Goal: Task Accomplishment & Management: Use online tool/utility

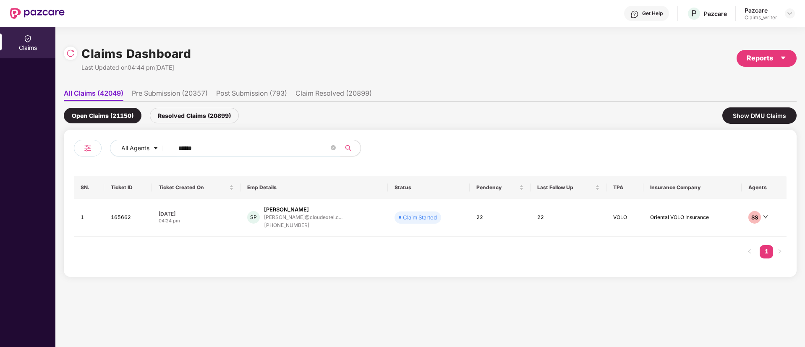
drag, startPoint x: 204, startPoint y: 148, endPoint x: 170, endPoint y: 143, distance: 34.4
click at [170, 143] on span "******" at bounding box center [254, 148] width 172 height 17
paste input "text"
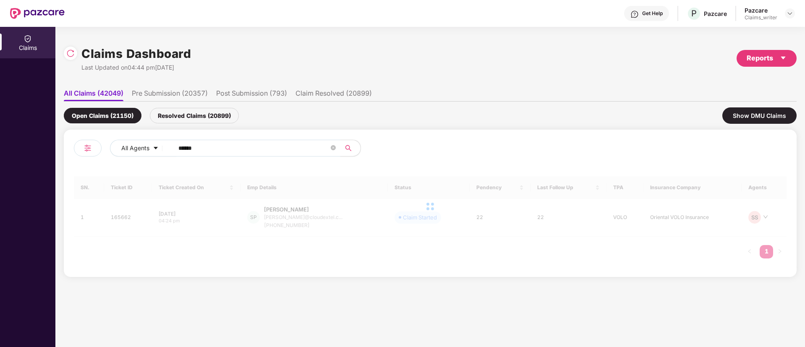
type input "******"
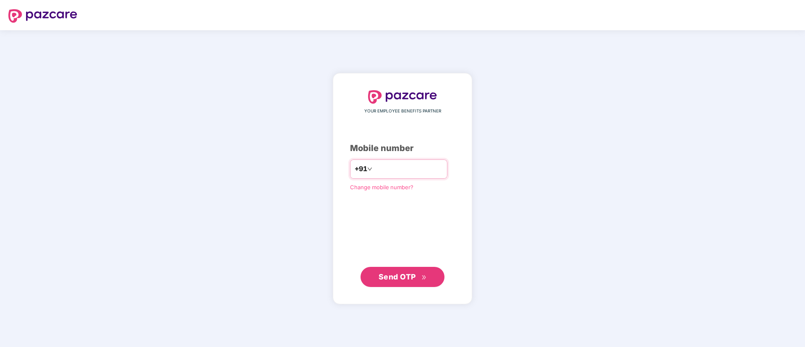
click at [374, 173] on input "number" at bounding box center [408, 168] width 69 height 13
type input "**********"
click at [394, 271] on span "Send OTP" at bounding box center [403, 277] width 48 height 12
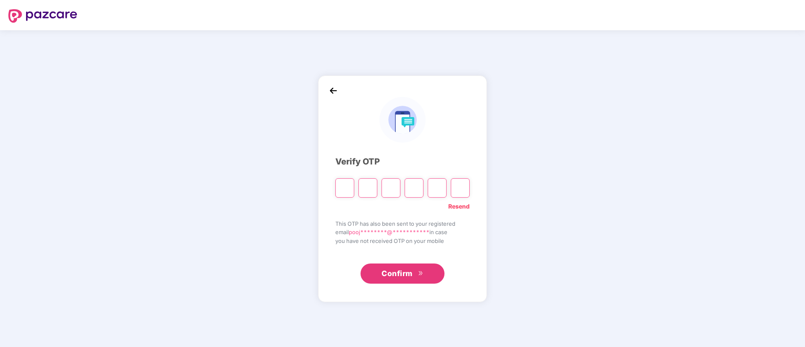
type input "*"
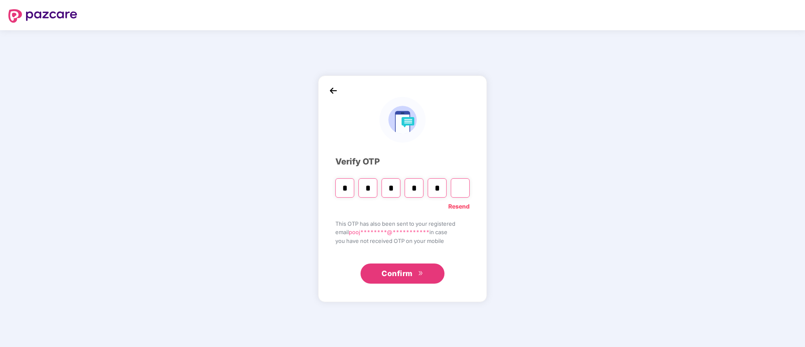
type input "*"
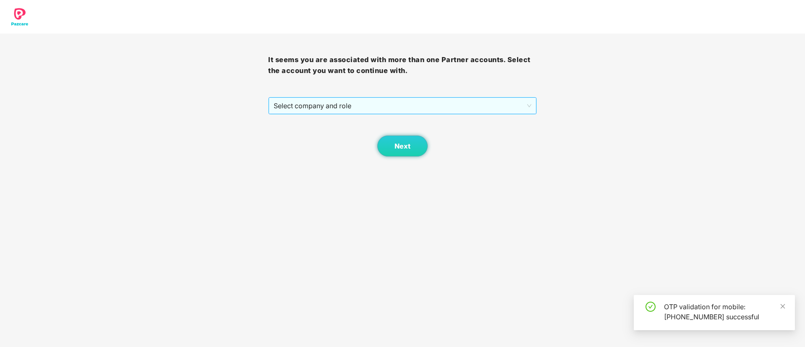
click at [340, 111] on span "Select company and role" at bounding box center [402, 106] width 257 height 16
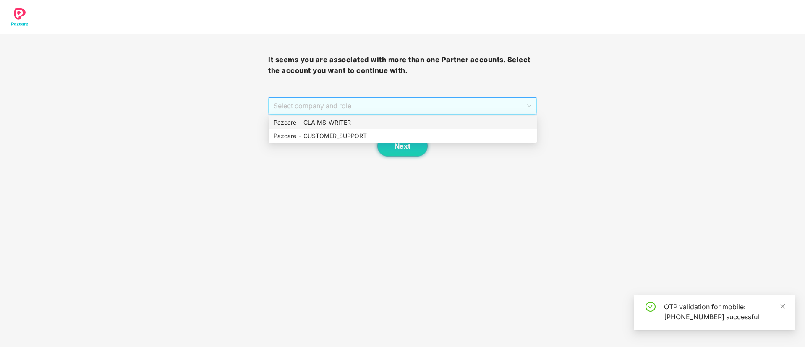
click at [335, 121] on div "Pazcare - CLAIMS_WRITER" at bounding box center [403, 122] width 258 height 9
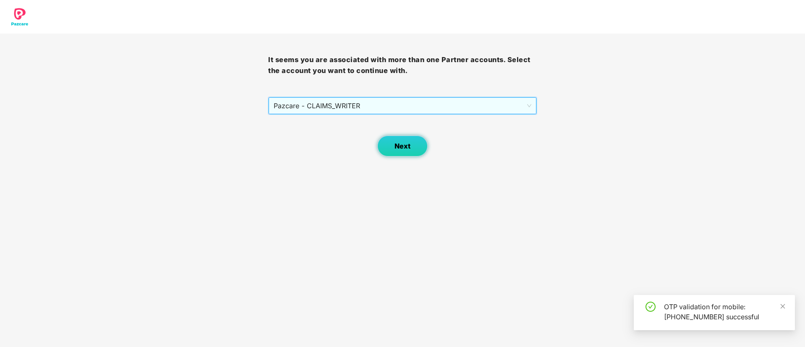
click at [396, 151] on button "Next" at bounding box center [402, 146] width 50 height 21
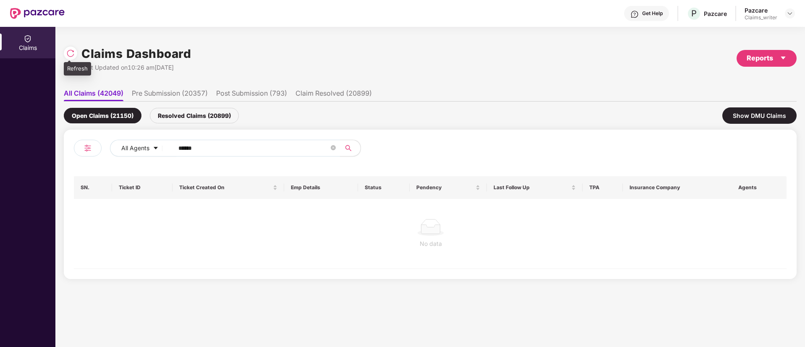
click at [77, 54] on div at bounding box center [73, 53] width 18 height 16
click at [71, 54] on img at bounding box center [70, 53] width 8 height 8
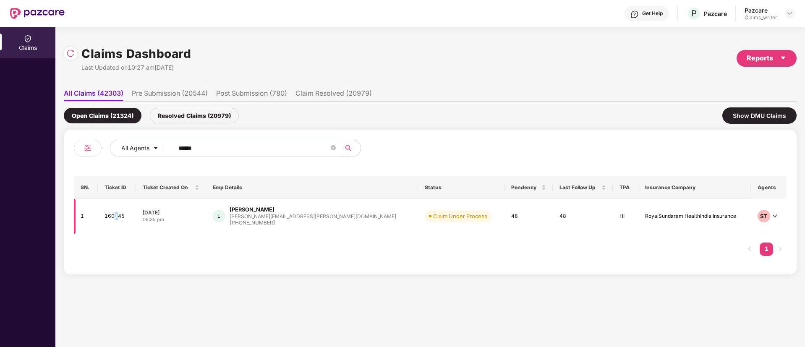
click at [122, 214] on td "160145" at bounding box center [117, 216] width 38 height 35
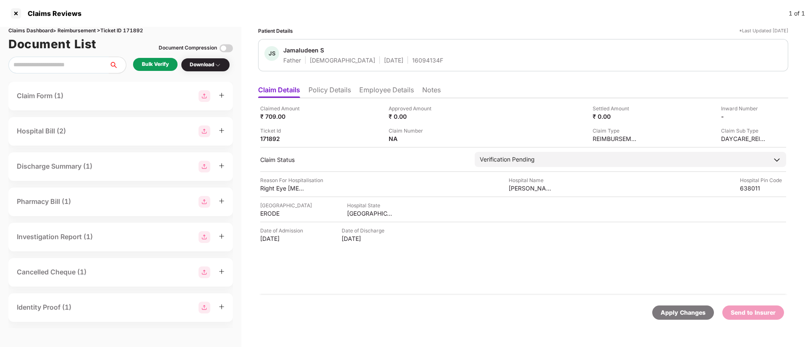
click at [154, 63] on div "Bulk Verify" at bounding box center [155, 64] width 27 height 8
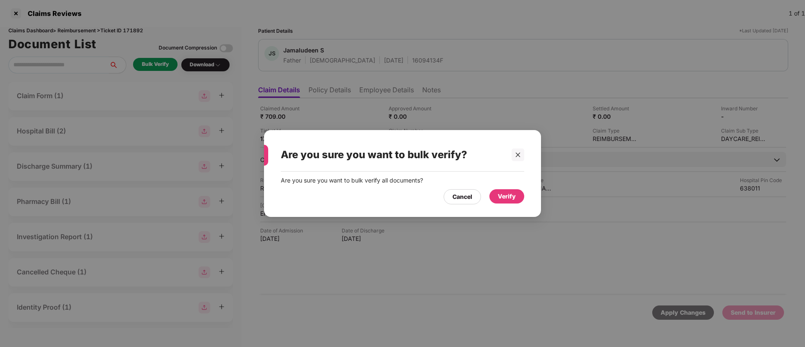
click at [497, 197] on div "Verify" at bounding box center [507, 196] width 35 height 14
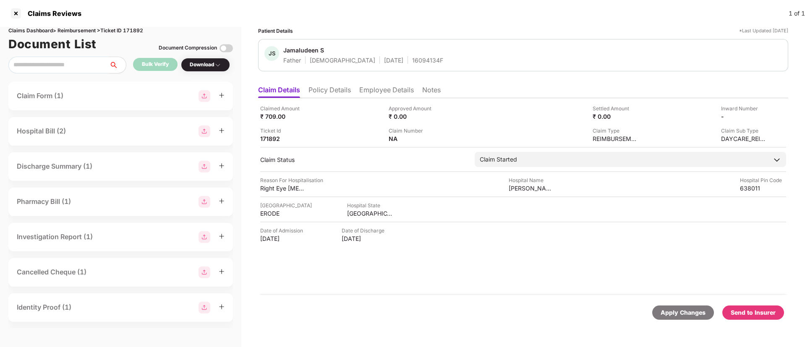
click at [203, 69] on div "Download" at bounding box center [205, 65] width 49 height 14
click at [206, 65] on div "Download" at bounding box center [205, 65] width 31 height 8
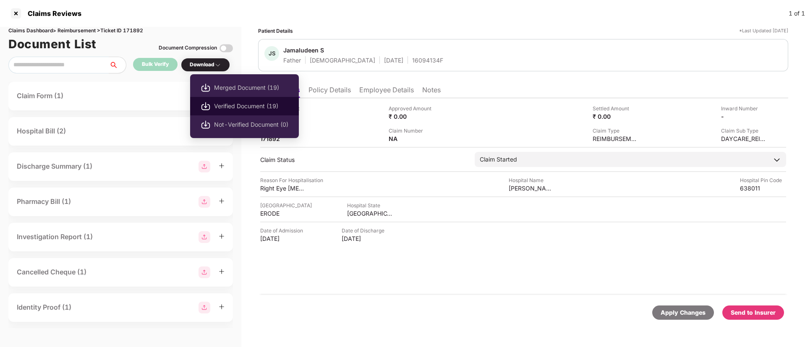
click at [224, 105] on span "Verified Document (19)" at bounding box center [251, 106] width 74 height 9
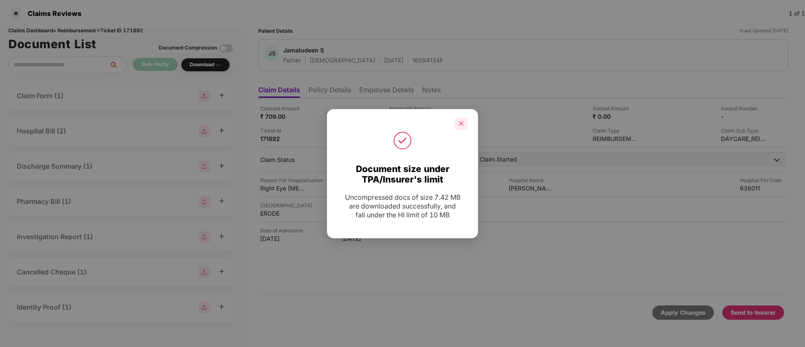
click at [467, 122] on div at bounding box center [461, 124] width 13 height 13
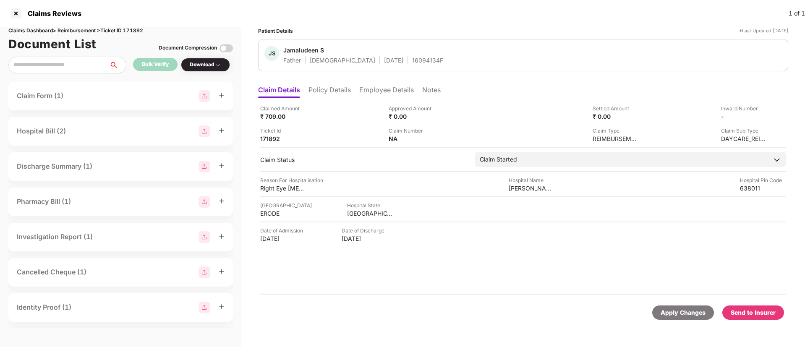
click at [759, 315] on div "Send to Insurer" at bounding box center [753, 312] width 45 height 9
click at [336, 88] on li "Policy Details" at bounding box center [330, 92] width 42 height 12
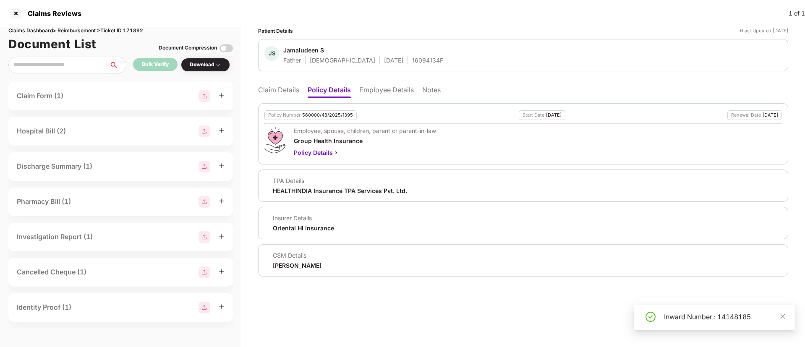
click at [383, 92] on li "Employee Details" at bounding box center [386, 92] width 55 height 12
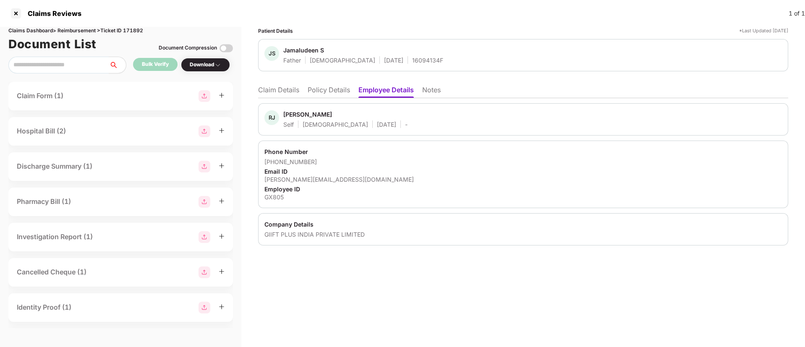
click at [332, 94] on li "Policy Details" at bounding box center [329, 92] width 42 height 12
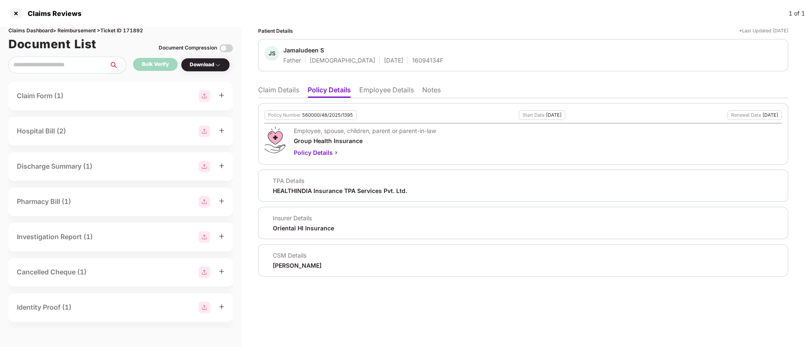
click at [291, 92] on li "Claim Details" at bounding box center [278, 92] width 41 height 12
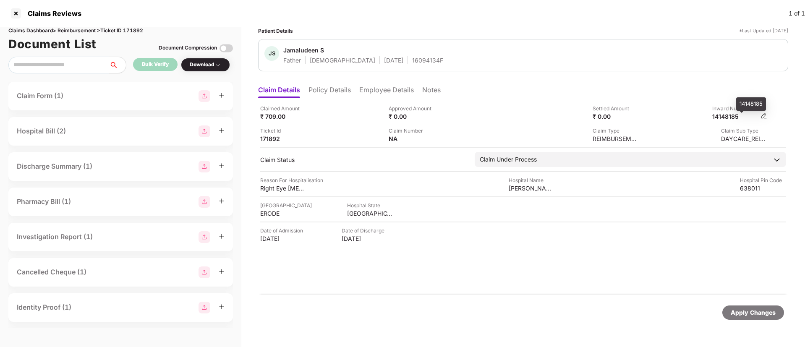
click at [731, 116] on div "14148185" at bounding box center [735, 117] width 46 height 8
copy div "14148185"
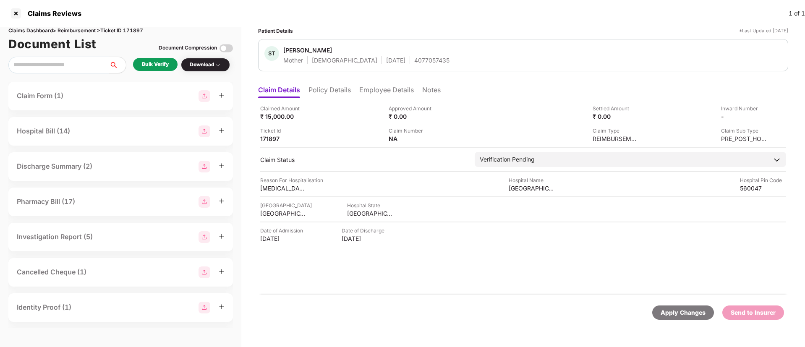
click at [154, 65] on div "Bulk Verify" at bounding box center [155, 64] width 27 height 8
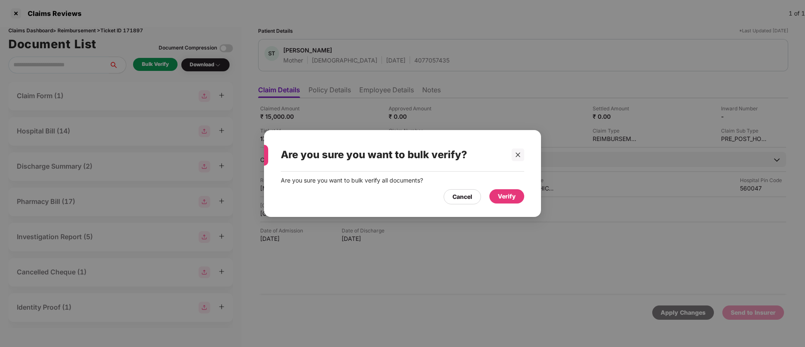
click at [504, 197] on div "Verify" at bounding box center [507, 196] width 18 height 9
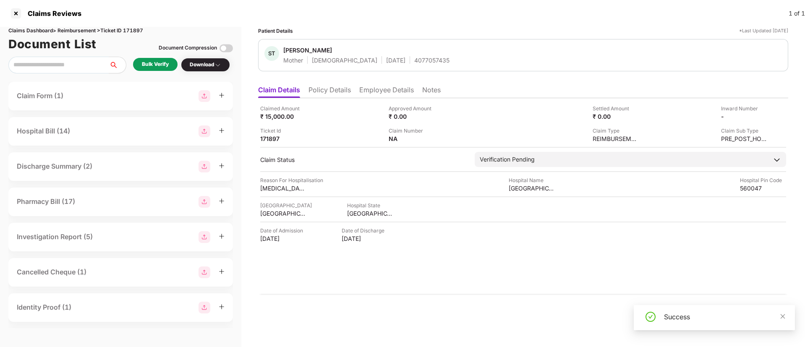
click at [788, 314] on div "Success" at bounding box center [714, 317] width 161 height 25
click at [147, 68] on div "Bulk Verify" at bounding box center [155, 64] width 45 height 13
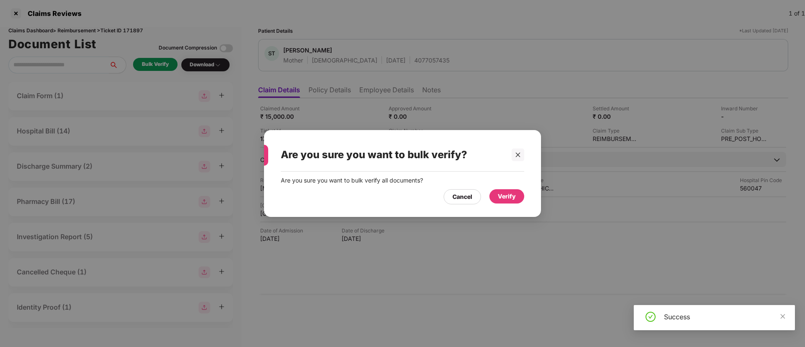
click at [511, 197] on div "Verify" at bounding box center [507, 196] width 18 height 9
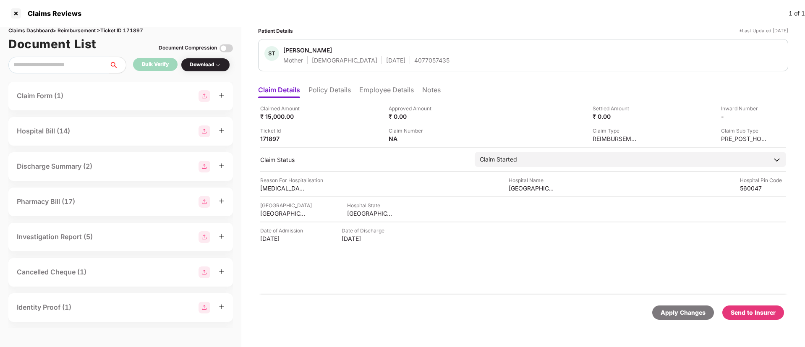
click at [202, 65] on div "Download" at bounding box center [205, 65] width 31 height 8
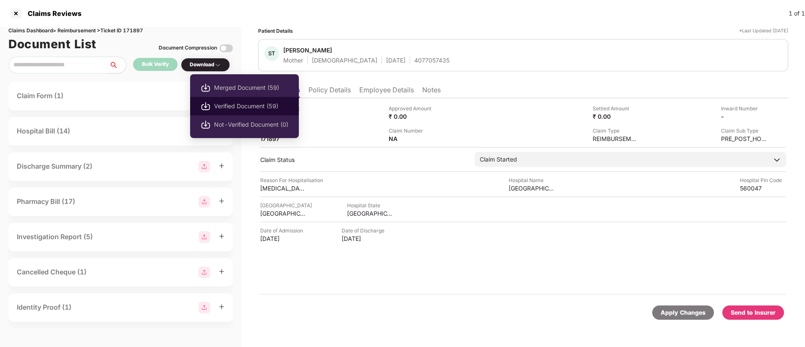
click at [234, 111] on li "Verified Document (59)" at bounding box center [244, 106] width 109 height 18
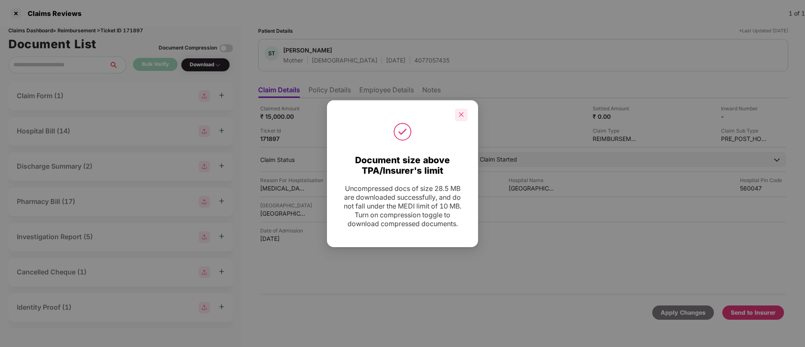
click at [464, 114] on div at bounding box center [461, 115] width 13 height 13
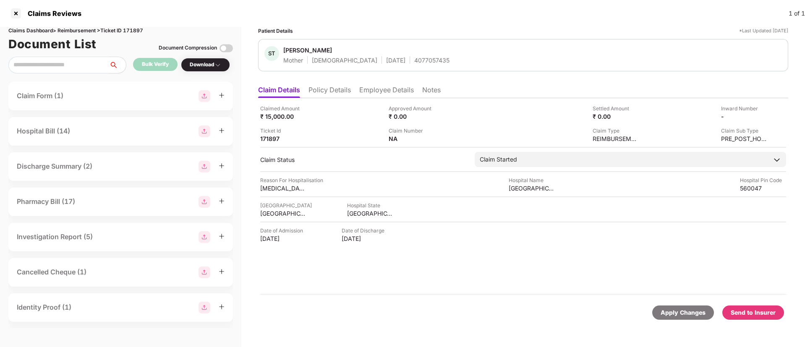
click at [742, 309] on div "Send to Insurer" at bounding box center [753, 312] width 45 height 9
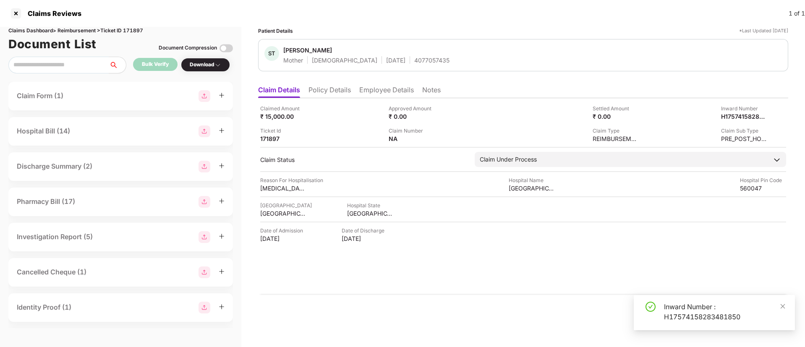
click at [338, 93] on li "Policy Details" at bounding box center [330, 92] width 42 height 12
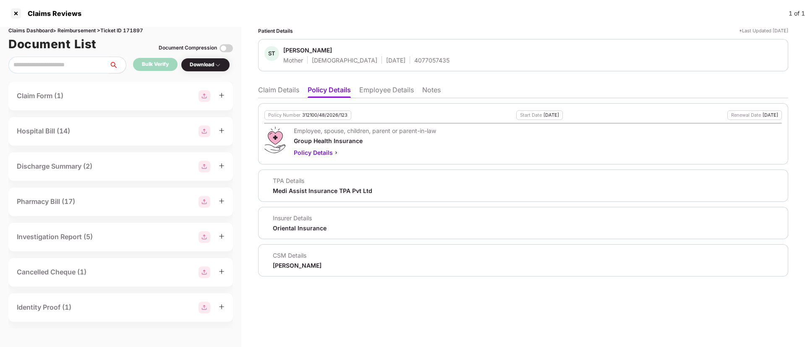
click at [375, 90] on li "Employee Details" at bounding box center [386, 92] width 55 height 12
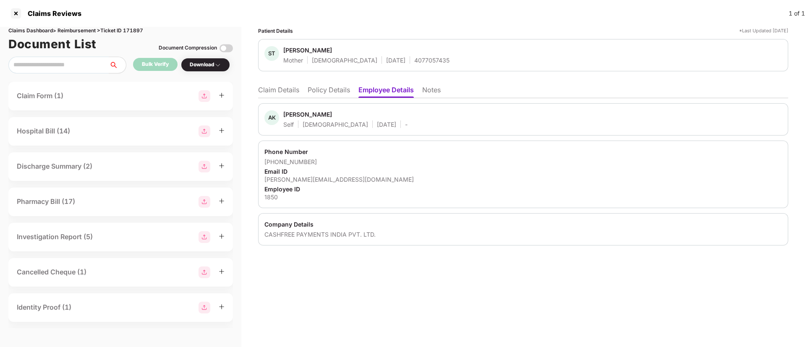
click at [319, 86] on li "Policy Details" at bounding box center [329, 92] width 42 height 12
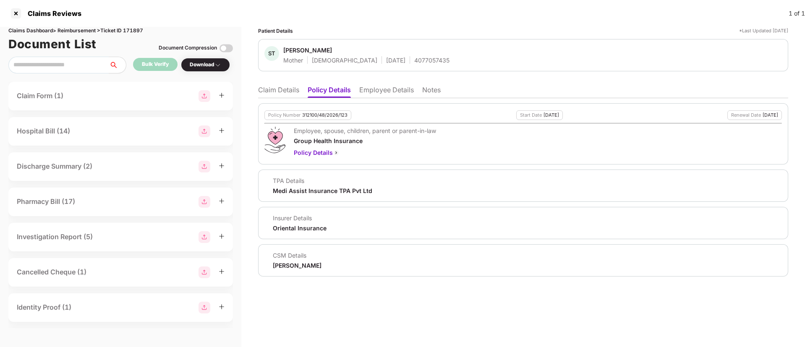
click at [369, 88] on li "Employee Details" at bounding box center [386, 92] width 55 height 12
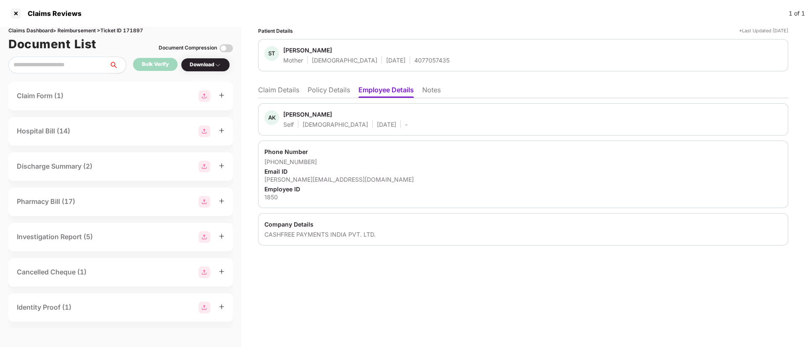
click at [281, 92] on li "Claim Details" at bounding box center [278, 92] width 41 height 12
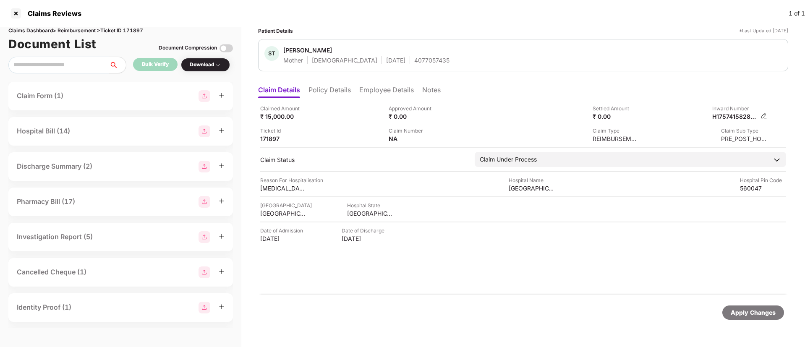
click at [763, 118] on img at bounding box center [764, 116] width 7 height 7
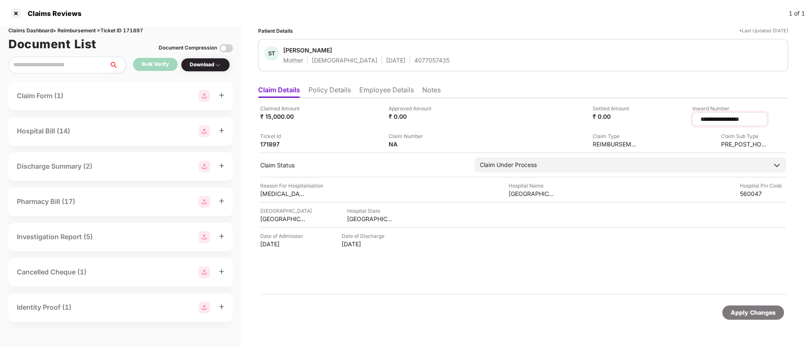
drag, startPoint x: 746, startPoint y: 121, endPoint x: 679, endPoint y: 118, distance: 66.4
click at [700, 118] on input "**********" at bounding box center [730, 119] width 60 height 9
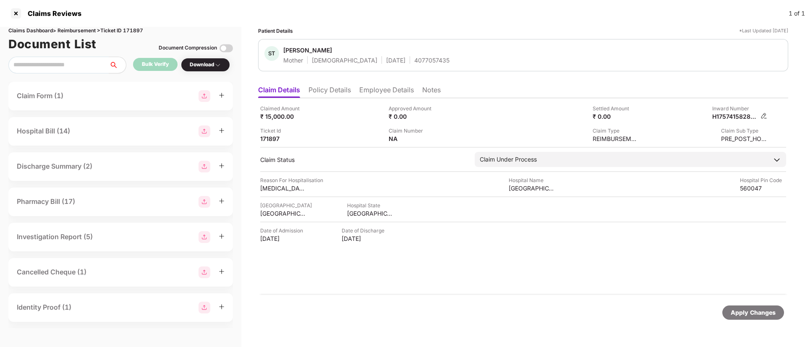
click at [762, 115] on img at bounding box center [764, 116] width 7 height 7
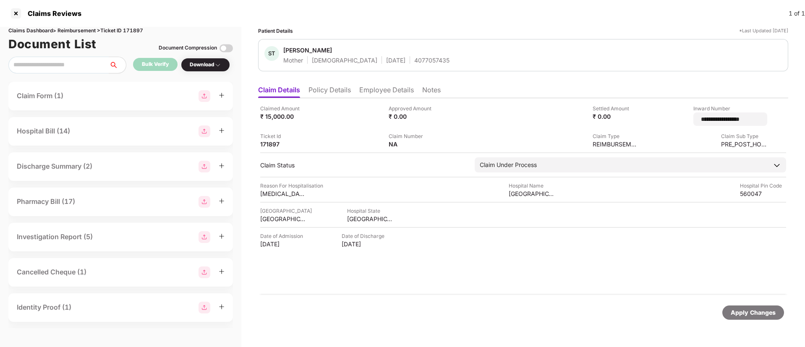
drag, startPoint x: 749, startPoint y: 119, endPoint x: 654, endPoint y: 125, distance: 95.1
click at [654, 125] on div "**********" at bounding box center [706, 115] width 122 height 21
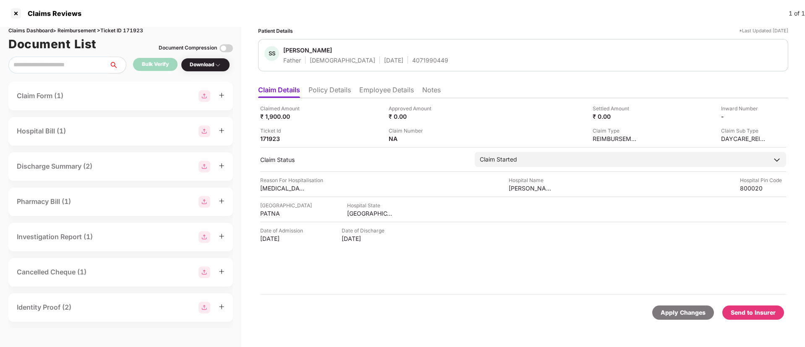
click at [209, 64] on div "Download" at bounding box center [205, 65] width 31 height 8
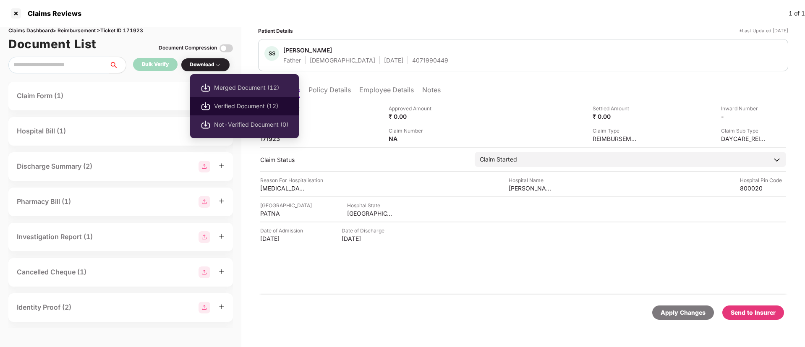
click at [218, 103] on span "Verified Document (12)" at bounding box center [251, 106] width 74 height 9
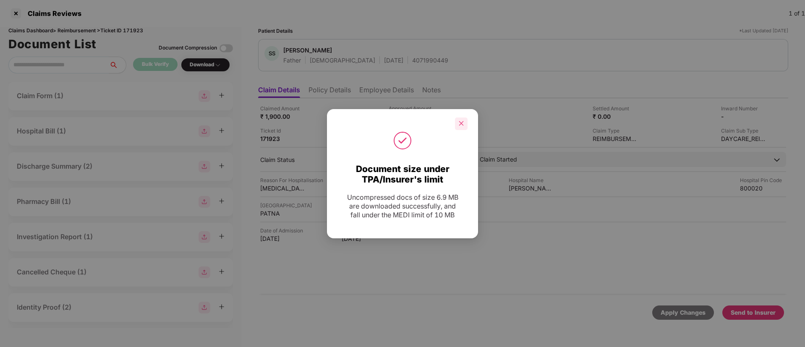
click at [460, 122] on icon "close" at bounding box center [461, 123] width 6 height 6
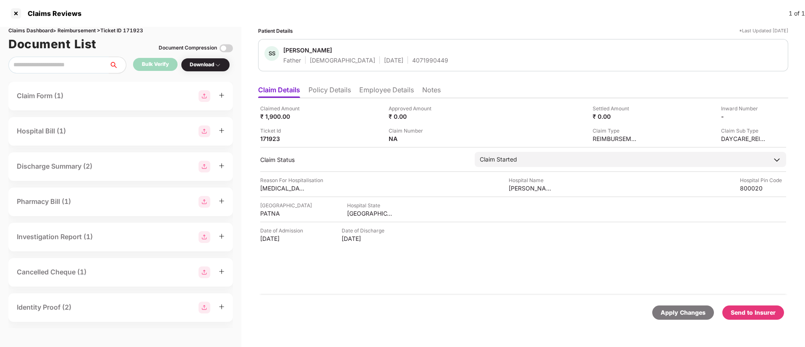
click at [587, 250] on div "Claimed Amount ₹ 1,900.00 Approved Amount ₹ 0.00 Settled Amount ₹ 0.00 Inward N…" at bounding box center [523, 196] width 530 height 197
click at [747, 313] on div "Send to Insurer" at bounding box center [753, 312] width 45 height 9
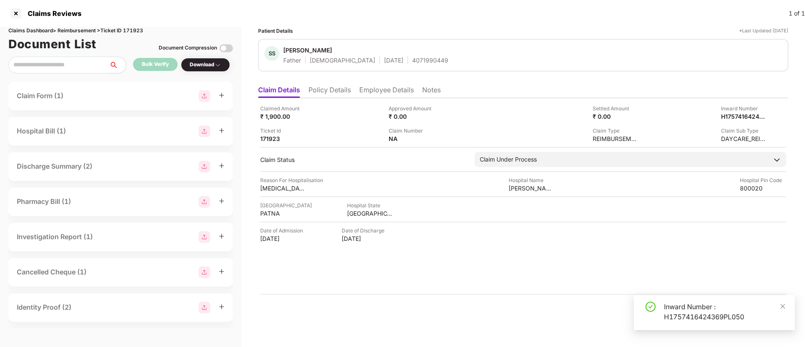
click at [311, 86] on li "Policy Details" at bounding box center [330, 92] width 42 height 12
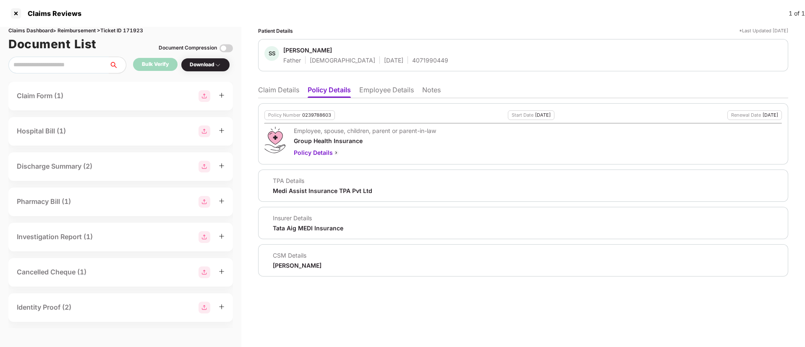
click at [376, 89] on li "Employee Details" at bounding box center [386, 92] width 55 height 12
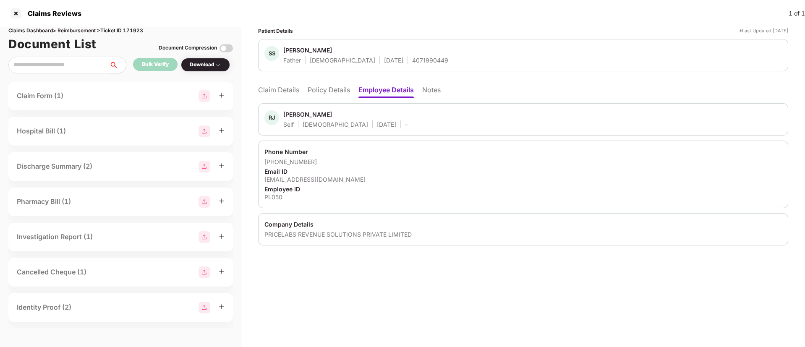
click at [285, 91] on li "Claim Details" at bounding box center [278, 92] width 41 height 12
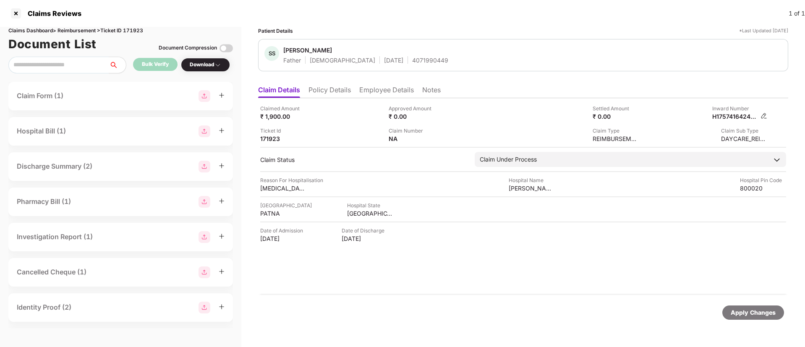
click at [761, 115] on img at bounding box center [764, 116] width 7 height 7
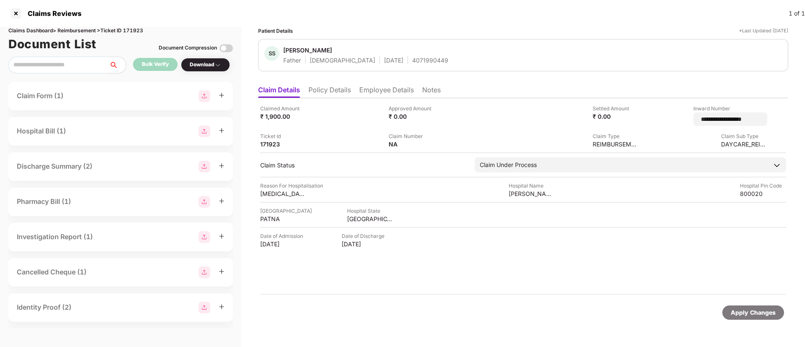
drag, startPoint x: 759, startPoint y: 121, endPoint x: 651, endPoint y: 121, distance: 107.9
click at [651, 121] on div "**********" at bounding box center [706, 115] width 122 height 21
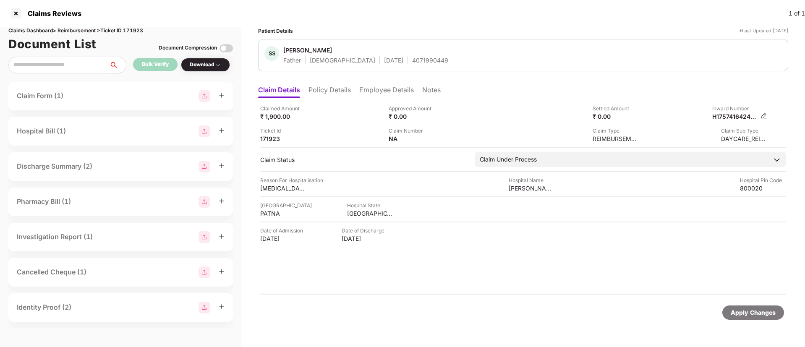
click at [765, 115] on img at bounding box center [764, 116] width 7 height 7
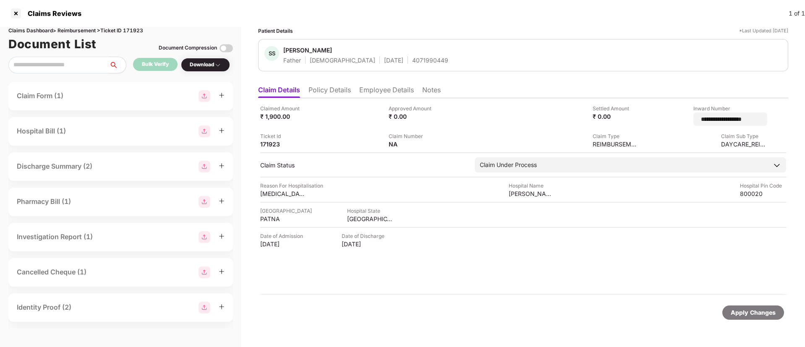
drag, startPoint x: 751, startPoint y: 123, endPoint x: 660, endPoint y: 126, distance: 91.1
click at [660, 126] on div "**********" at bounding box center [706, 115] width 122 height 21
